Goal: Task Accomplishment & Management: Manage account settings

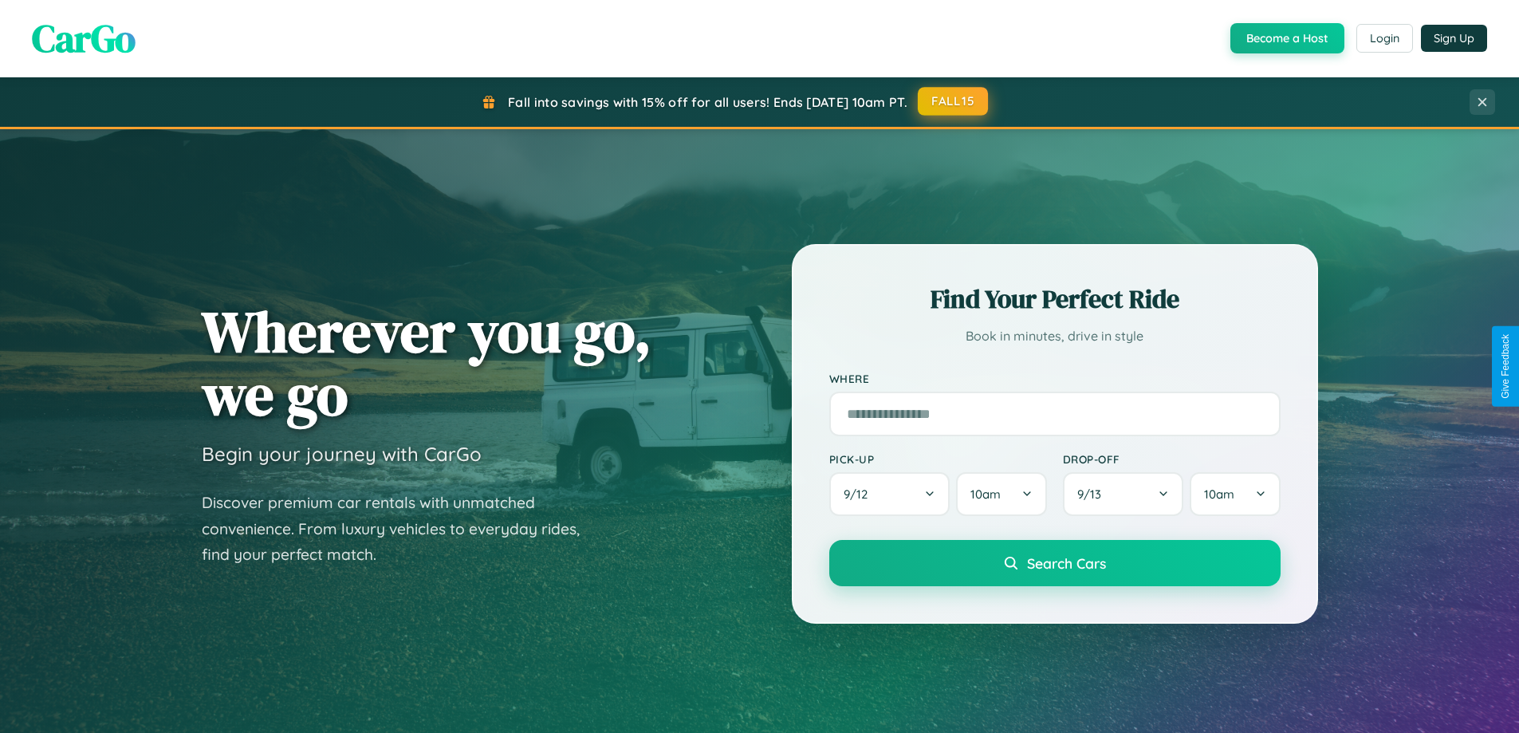
click at [953, 101] on button "FALL15" at bounding box center [953, 101] width 70 height 29
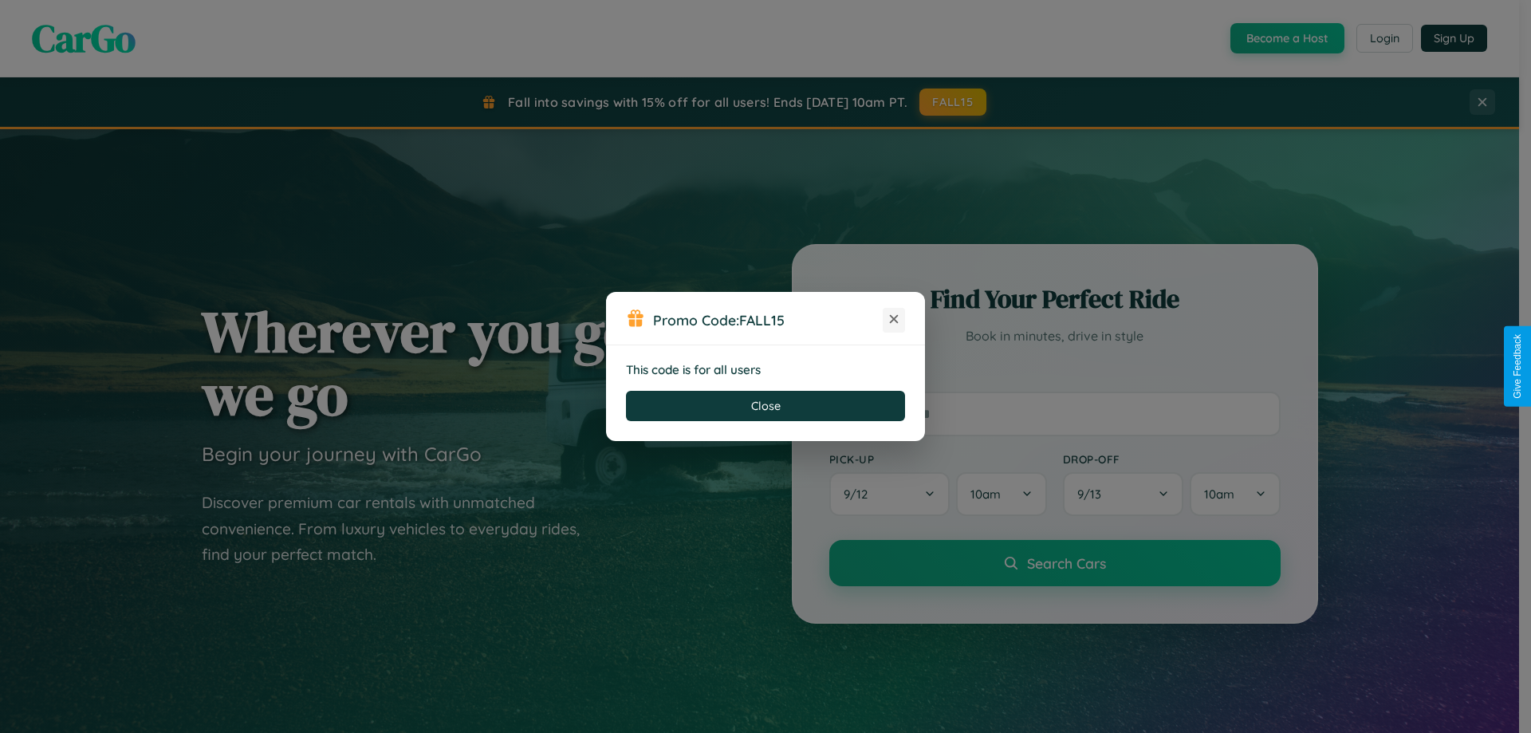
click at [894, 320] on icon at bounding box center [894, 319] width 16 height 16
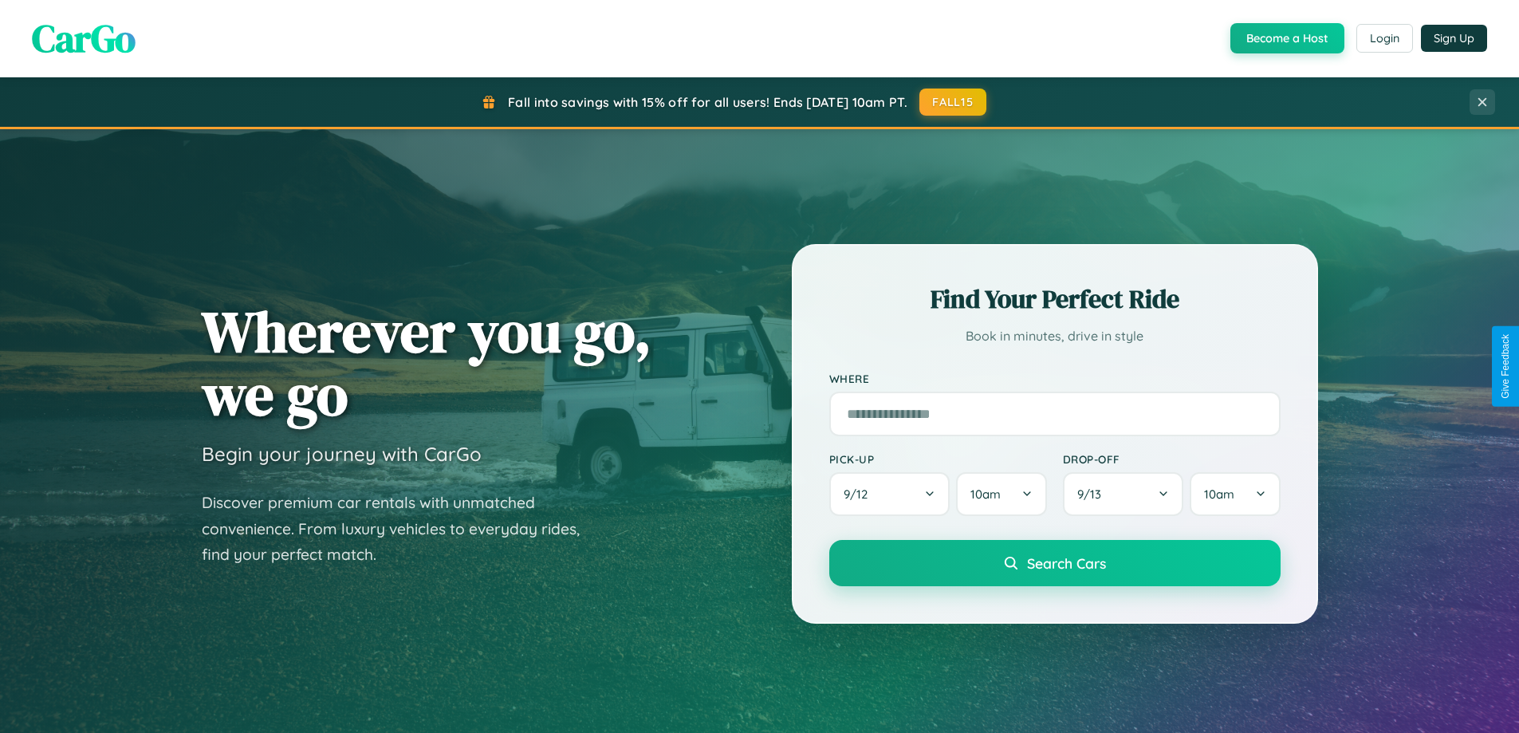
scroll to position [1097, 0]
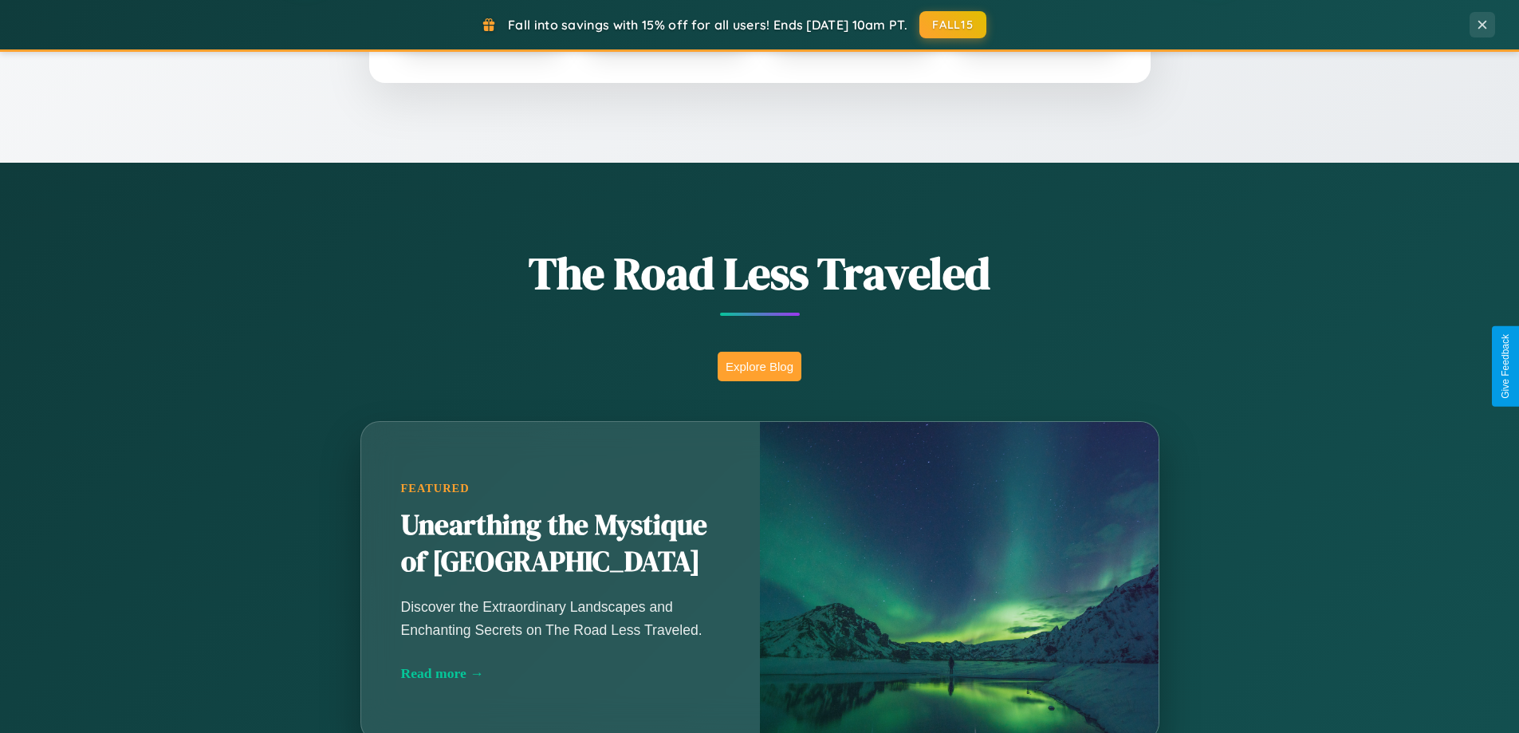
click at [759, 366] on button "Explore Blog" at bounding box center [759, 366] width 84 height 29
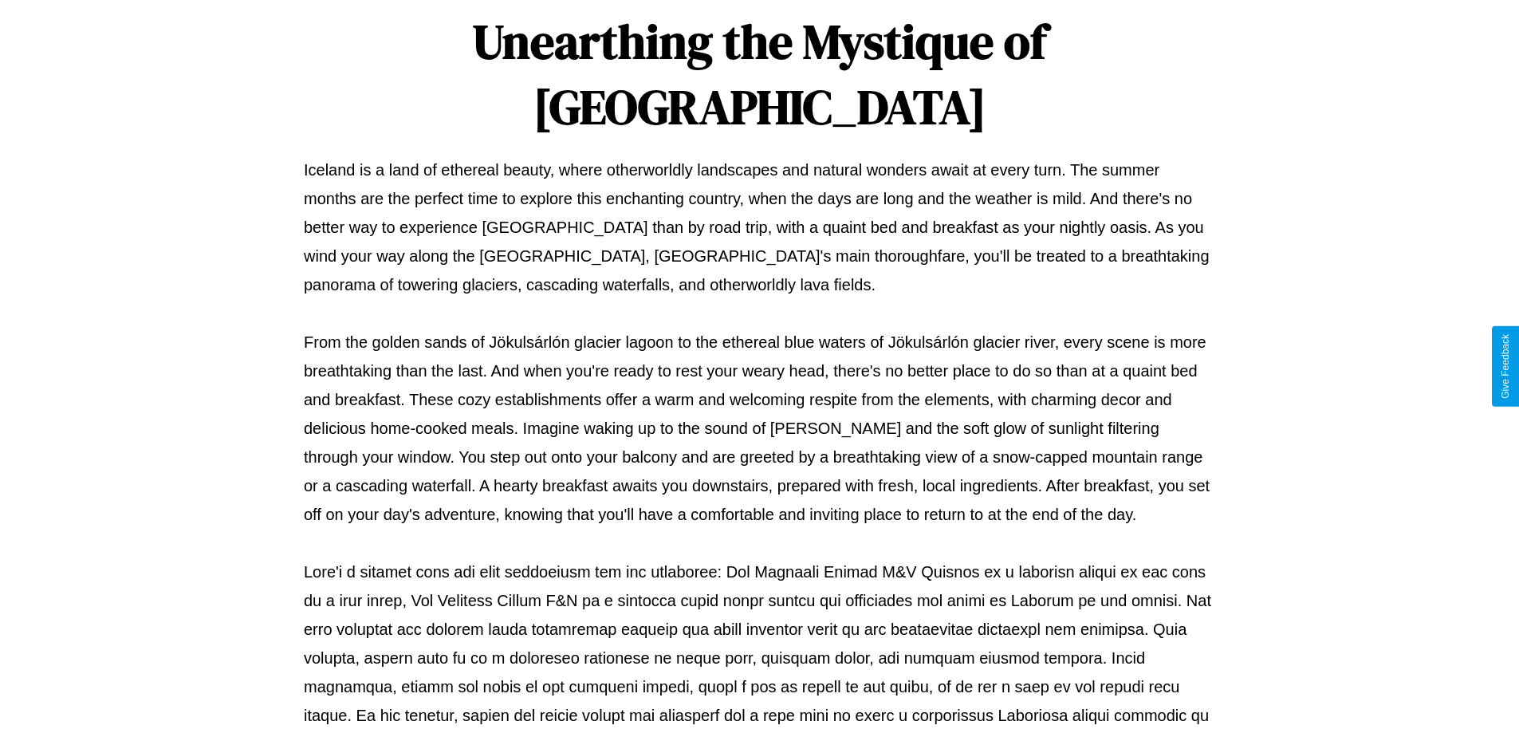
scroll to position [516, 0]
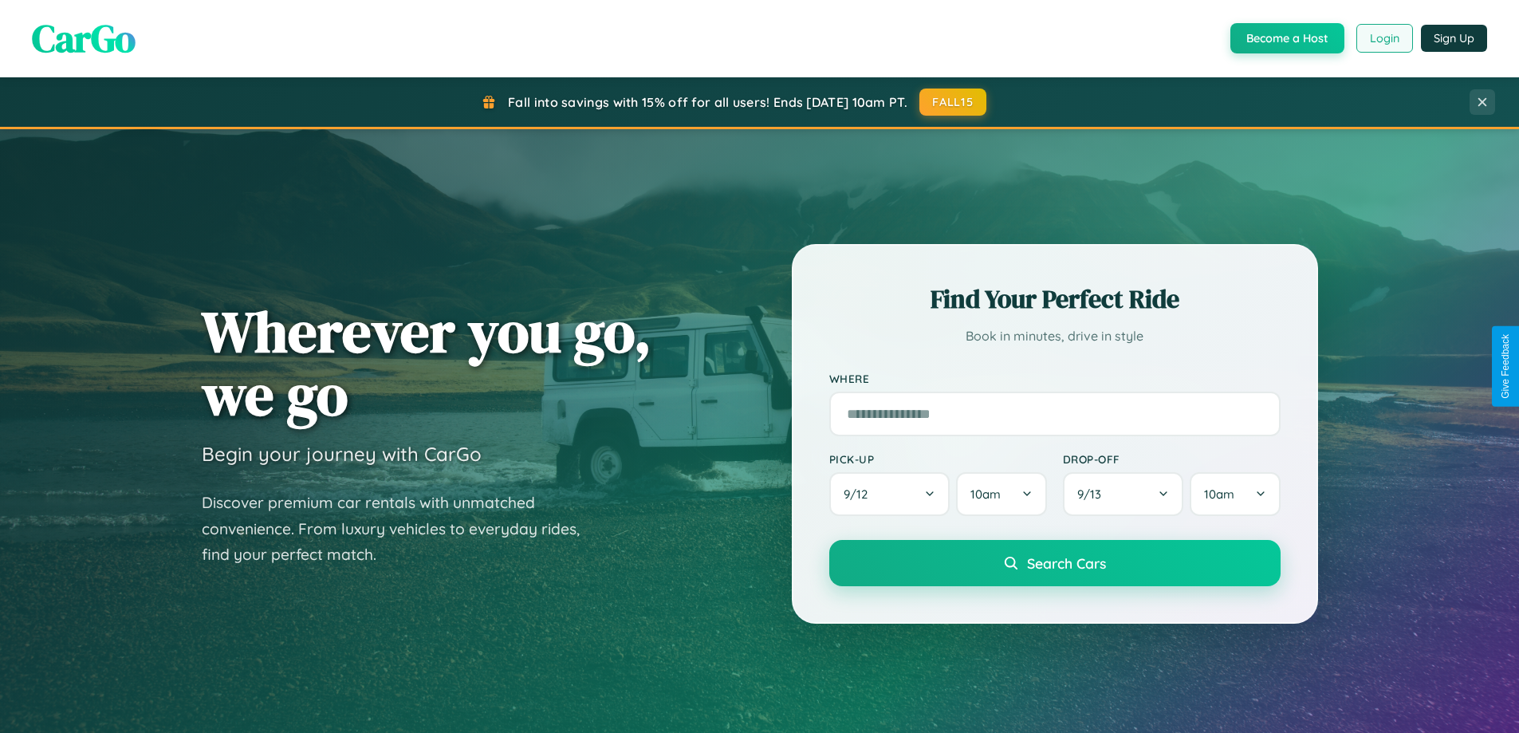
click at [1383, 38] on button "Login" at bounding box center [1384, 38] width 57 height 29
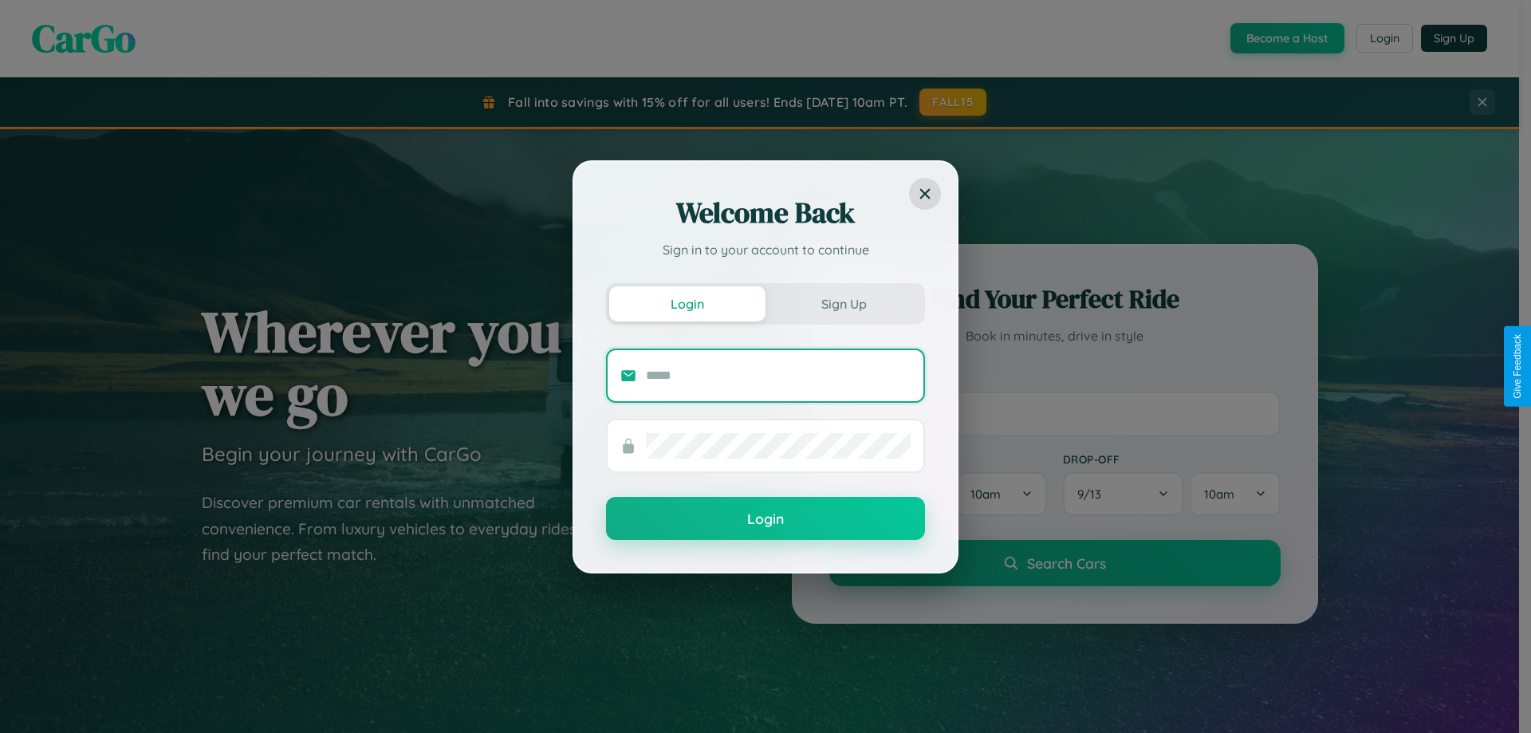
click at [778, 375] on input "text" at bounding box center [778, 376] width 265 height 26
type input "**********"
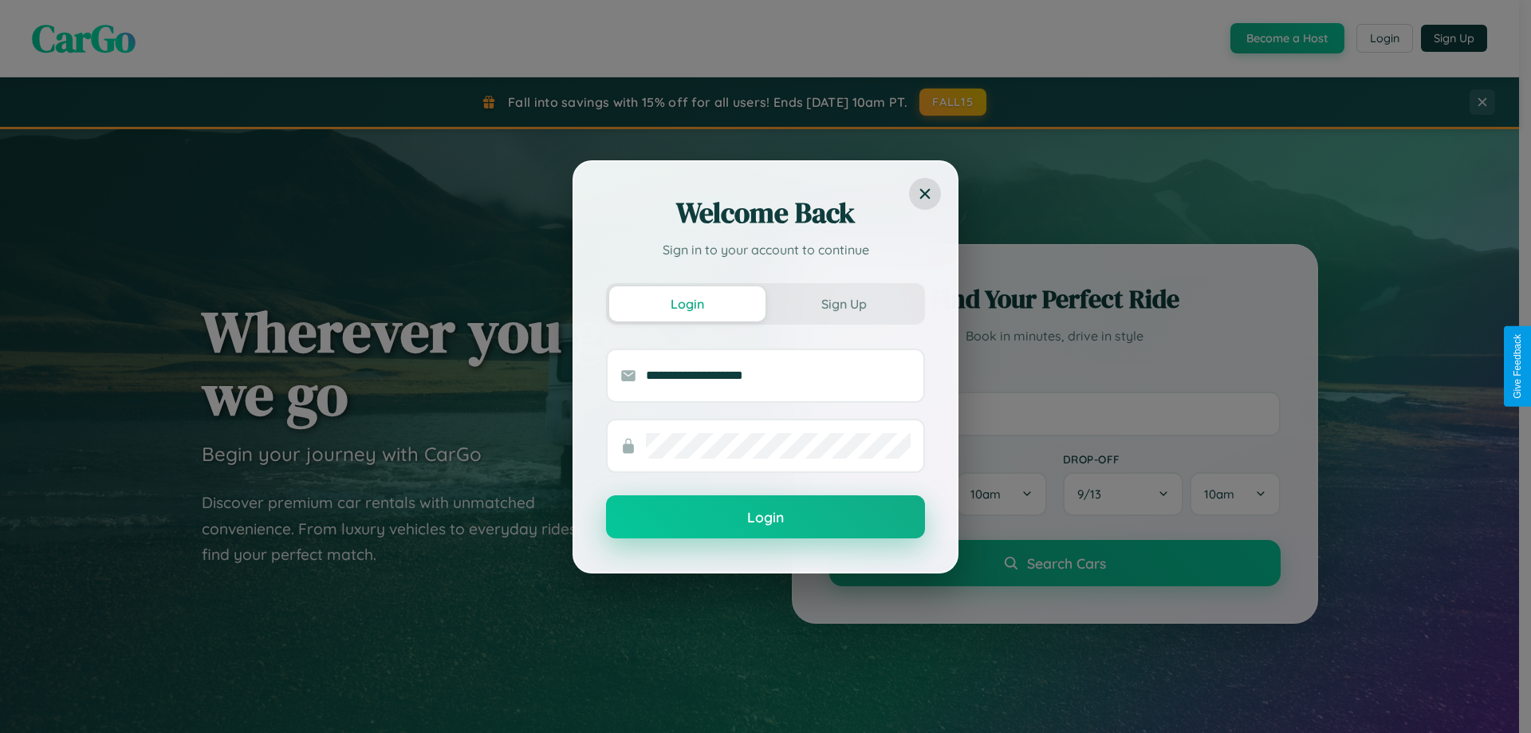
click at [765, 517] on button "Login" at bounding box center [765, 516] width 319 height 43
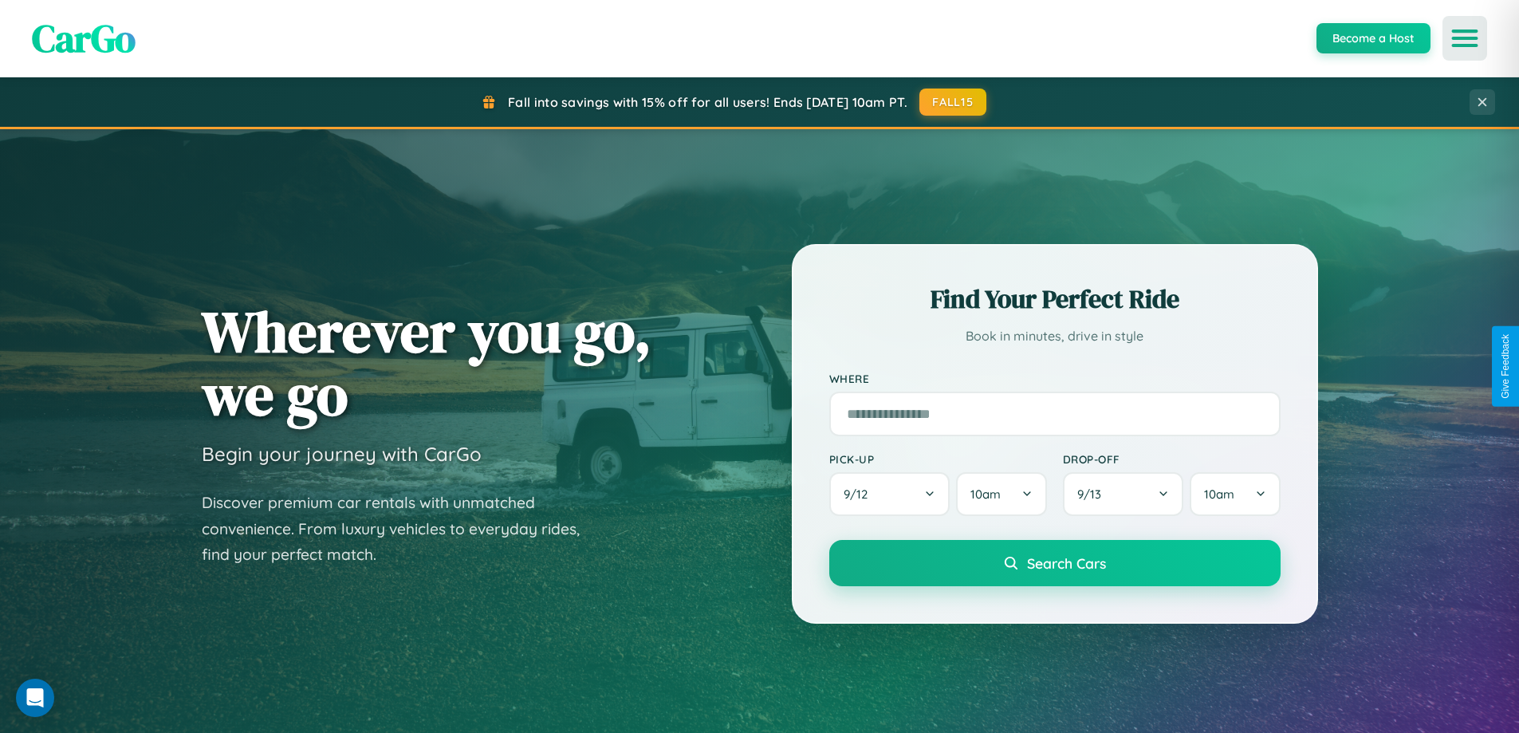
click at [1464, 38] on icon "Open menu" at bounding box center [1464, 38] width 23 height 14
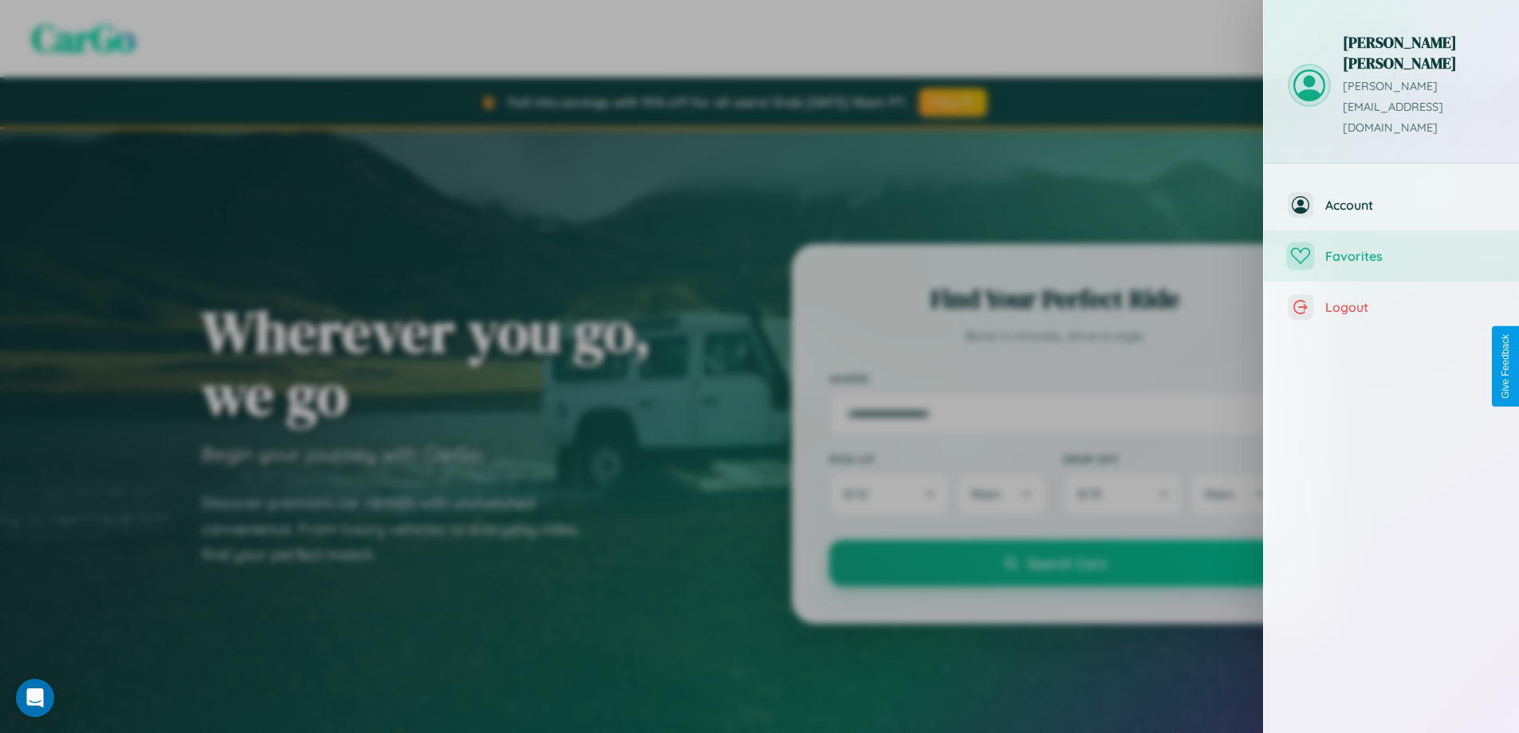
click at [1391, 248] on span "Favorites" at bounding box center [1410, 256] width 170 height 16
